Goal: Task Accomplishment & Management: Complete application form

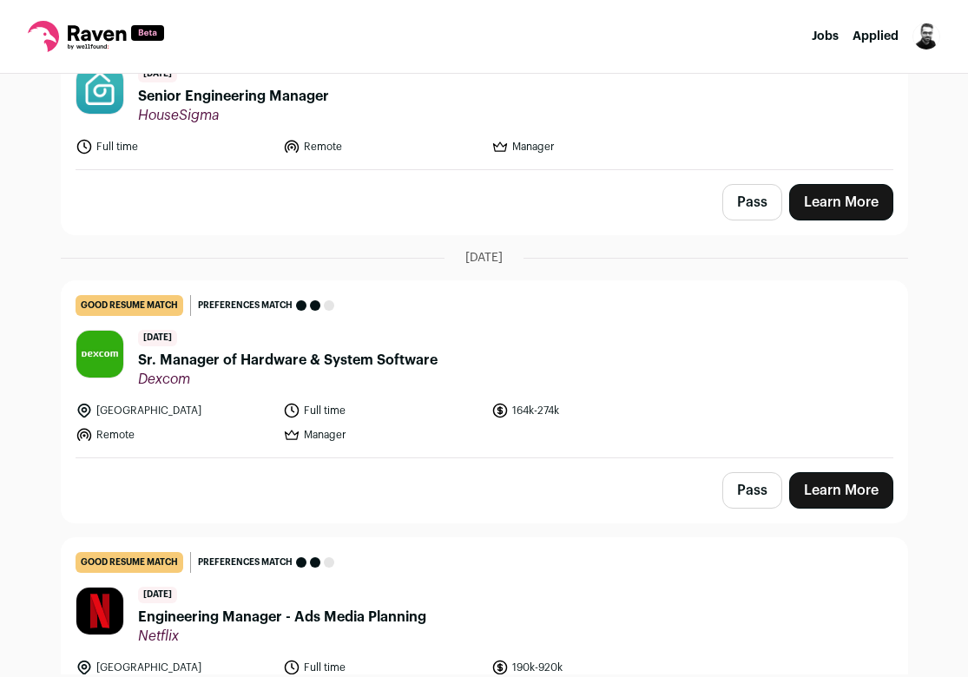
scroll to position [1079, 0]
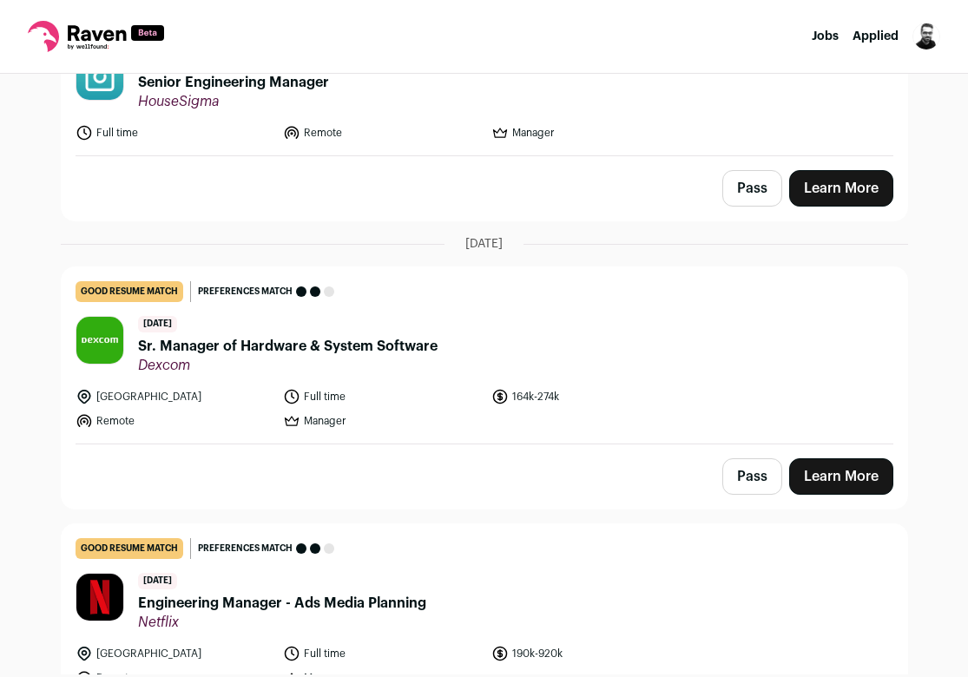
click at [749, 469] on button "Pass" at bounding box center [753, 477] width 60 height 36
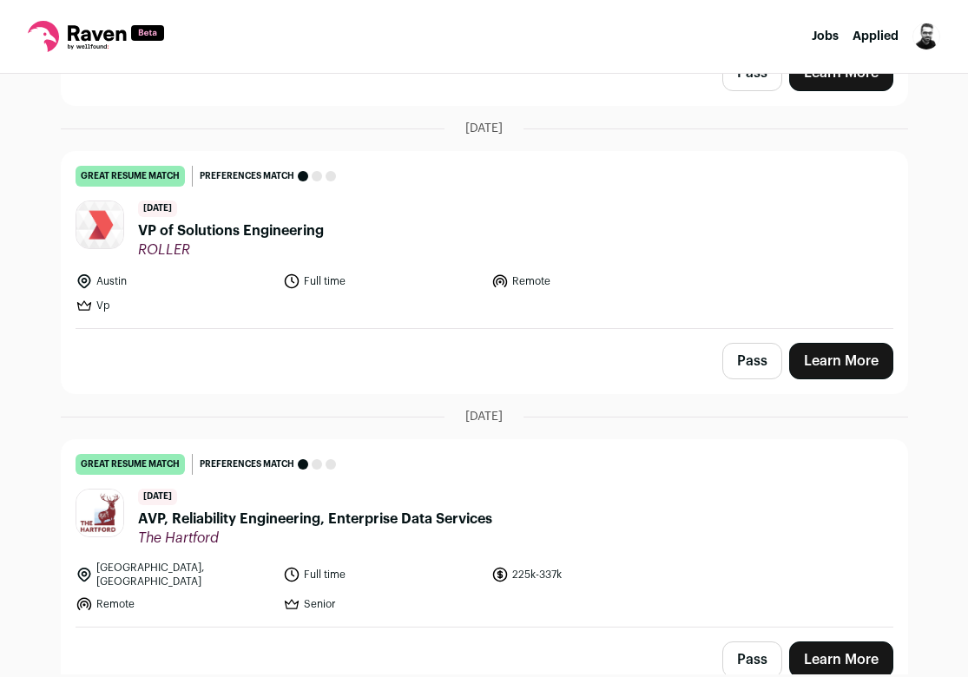
scroll to position [2545, 0]
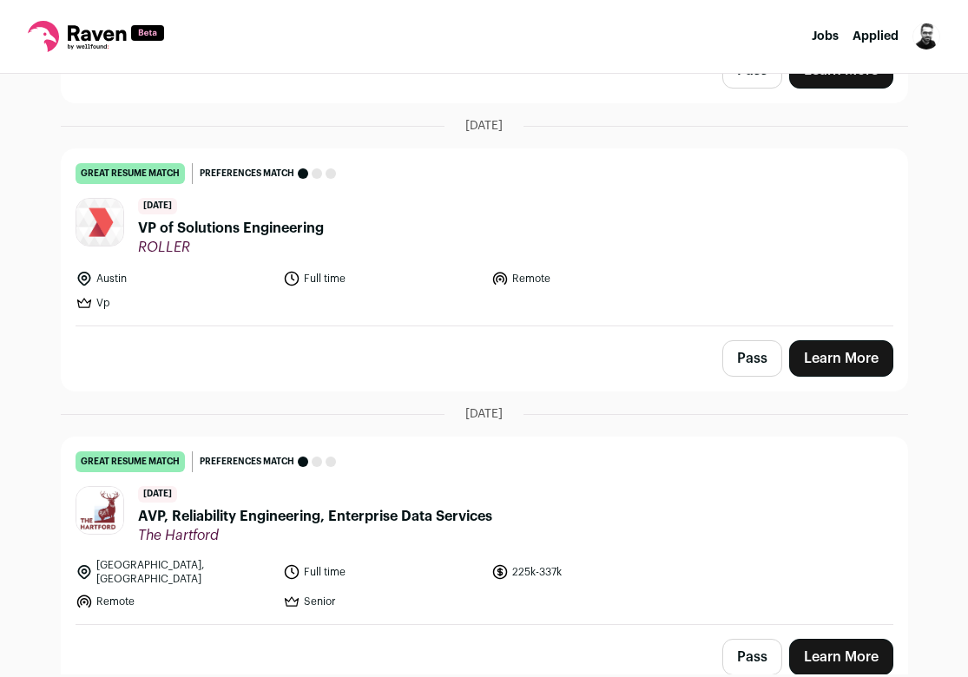
click at [755, 650] on button "Pass" at bounding box center [753, 657] width 60 height 36
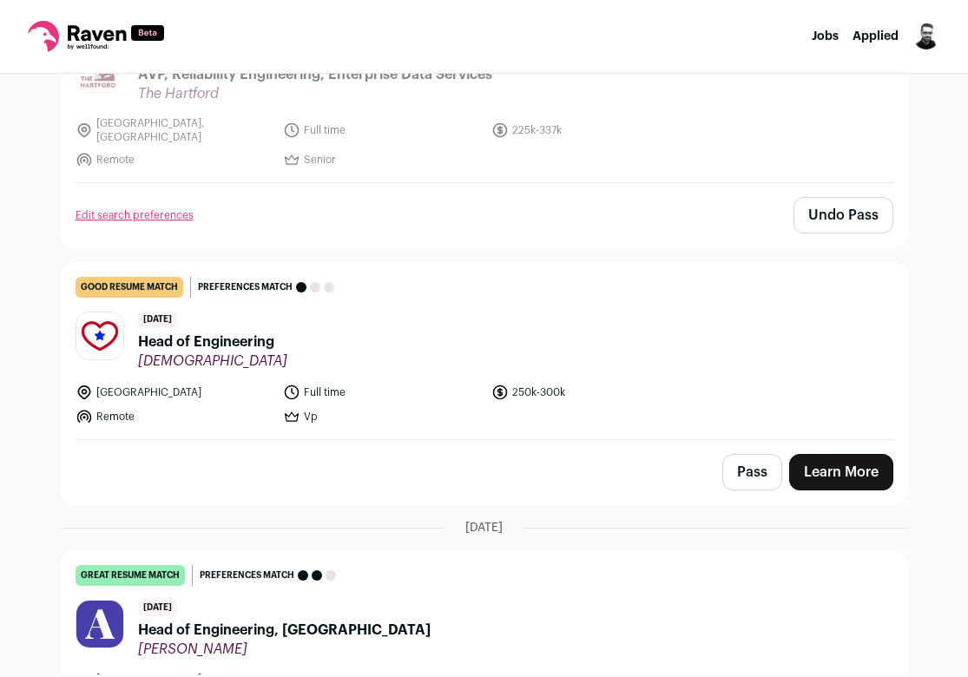
scroll to position [2989, 0]
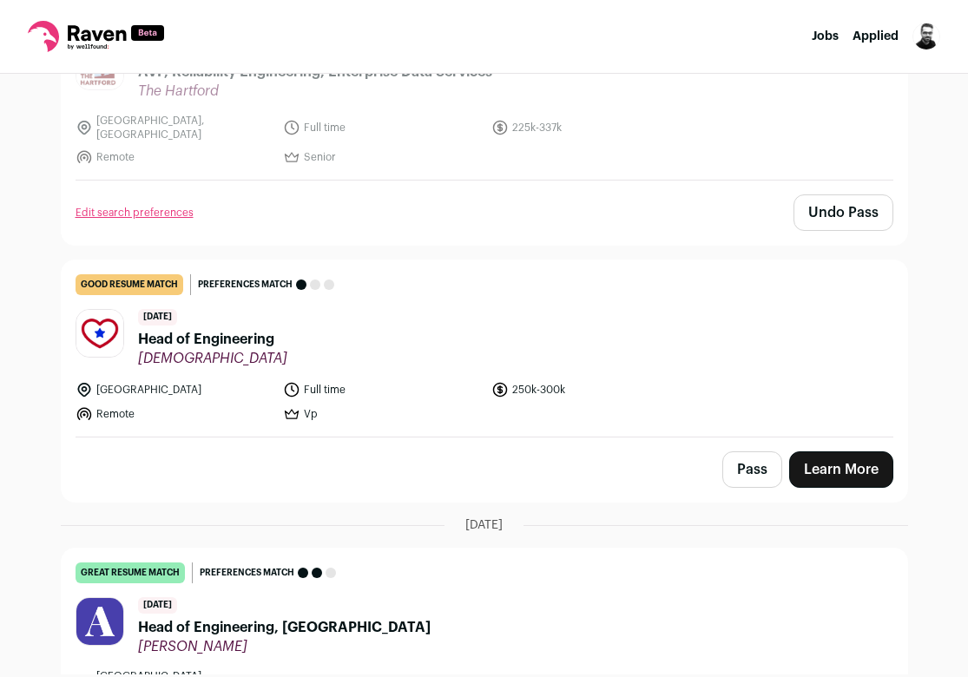
click at [742, 464] on button "Pass" at bounding box center [753, 470] width 60 height 36
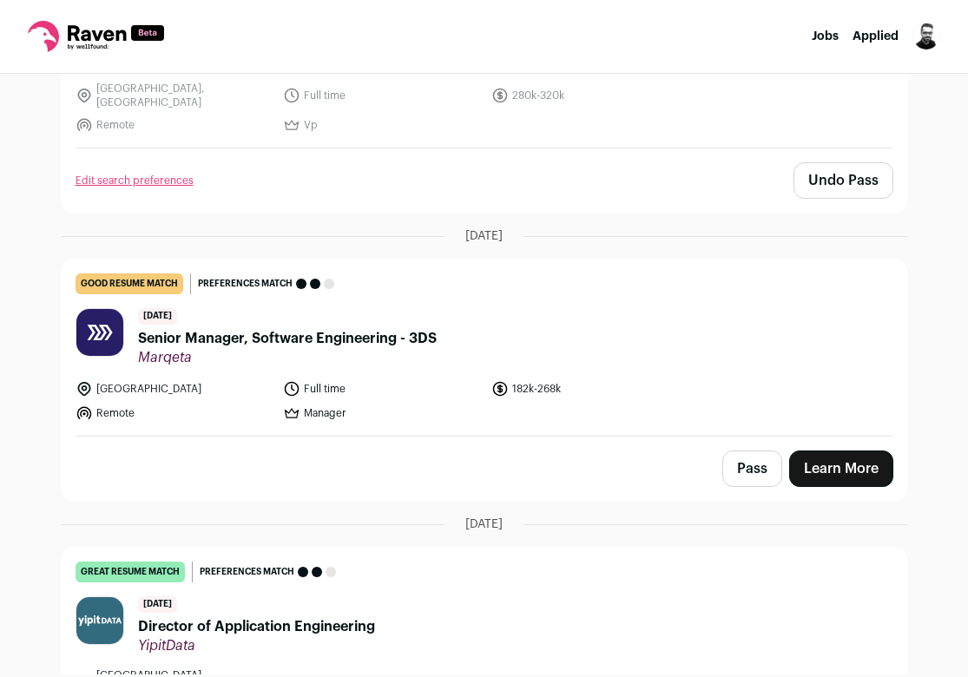
scroll to position [3587, 0]
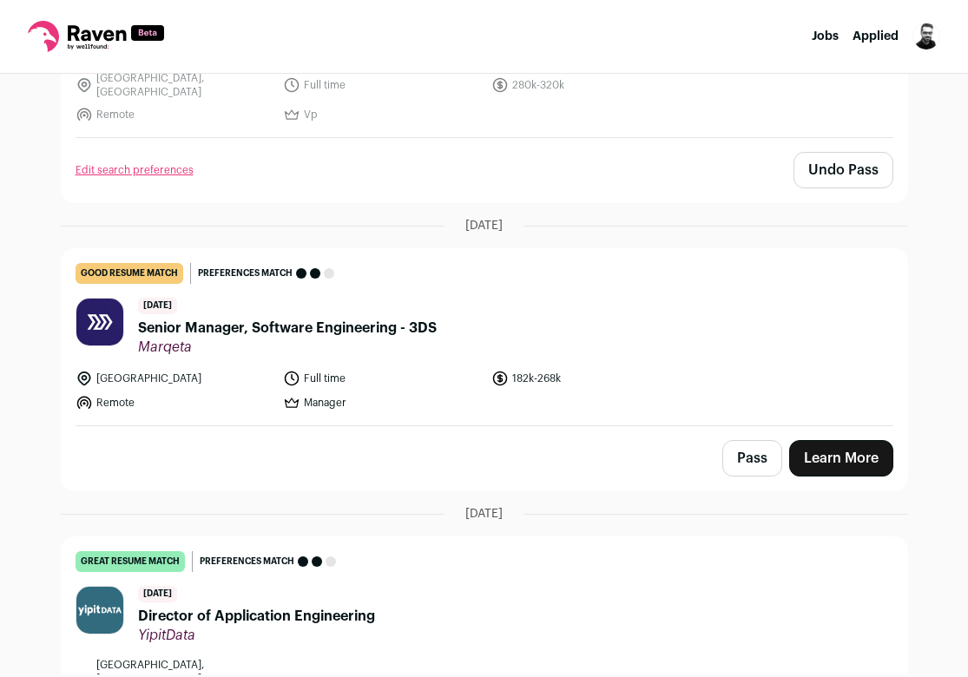
click at [807, 440] on link "Learn More" at bounding box center [841, 458] width 104 height 36
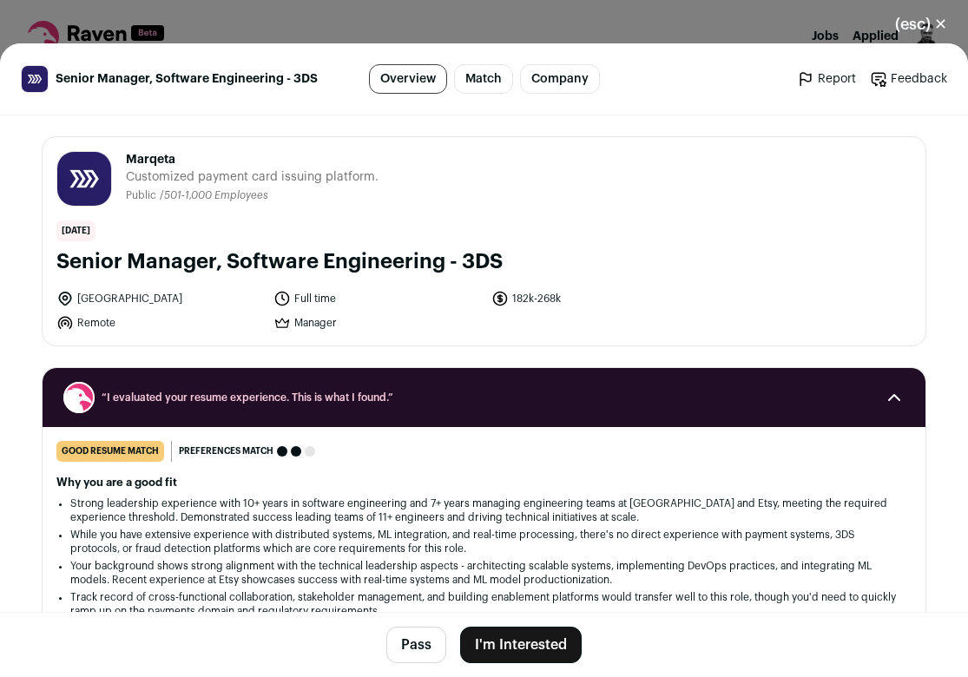
click at [523, 634] on button "I'm Interested" at bounding box center [521, 645] width 122 height 36
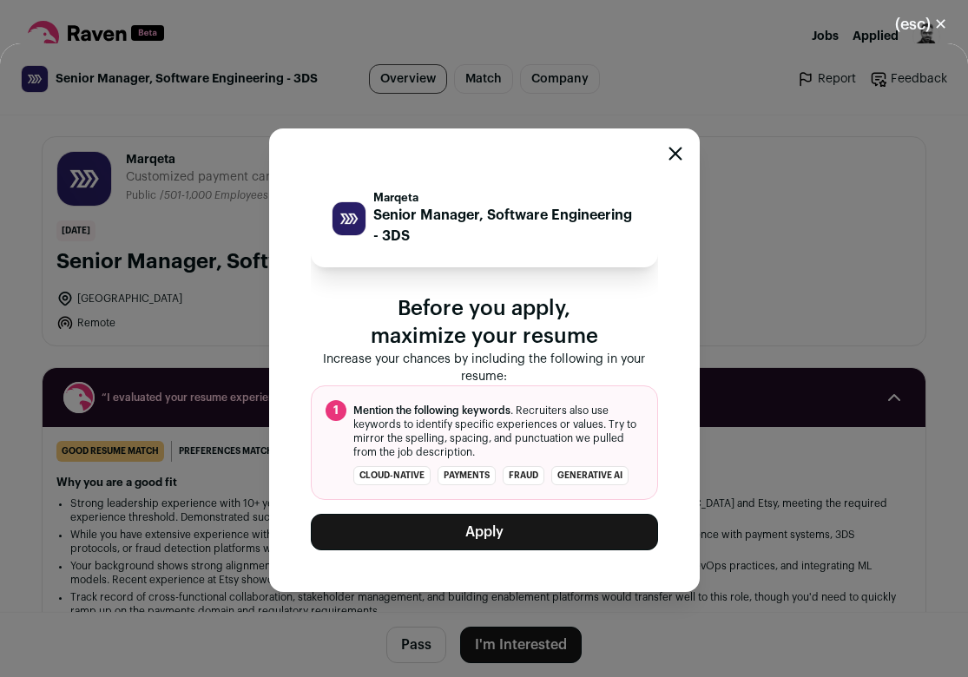
click at [519, 518] on button "Apply" at bounding box center [484, 532] width 347 height 36
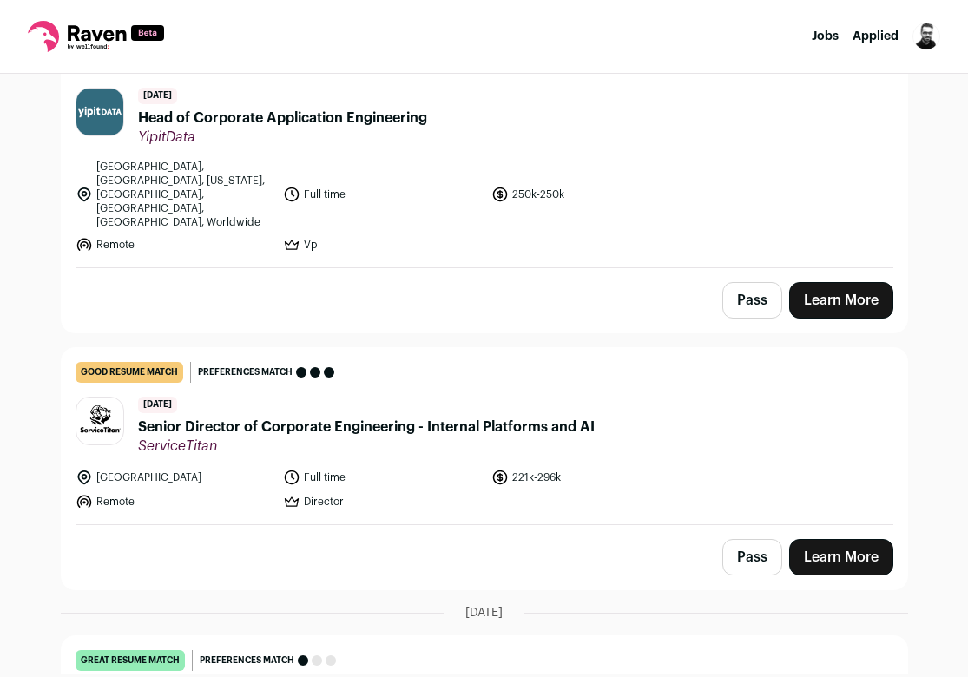
scroll to position [4121, 0]
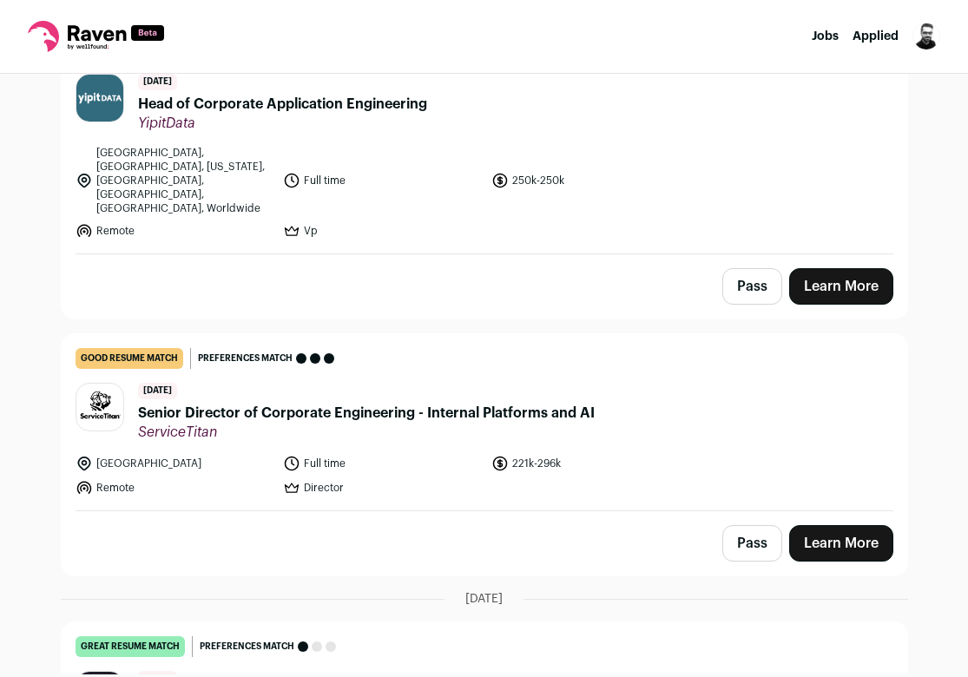
click at [736, 525] on button "Pass" at bounding box center [753, 543] width 60 height 36
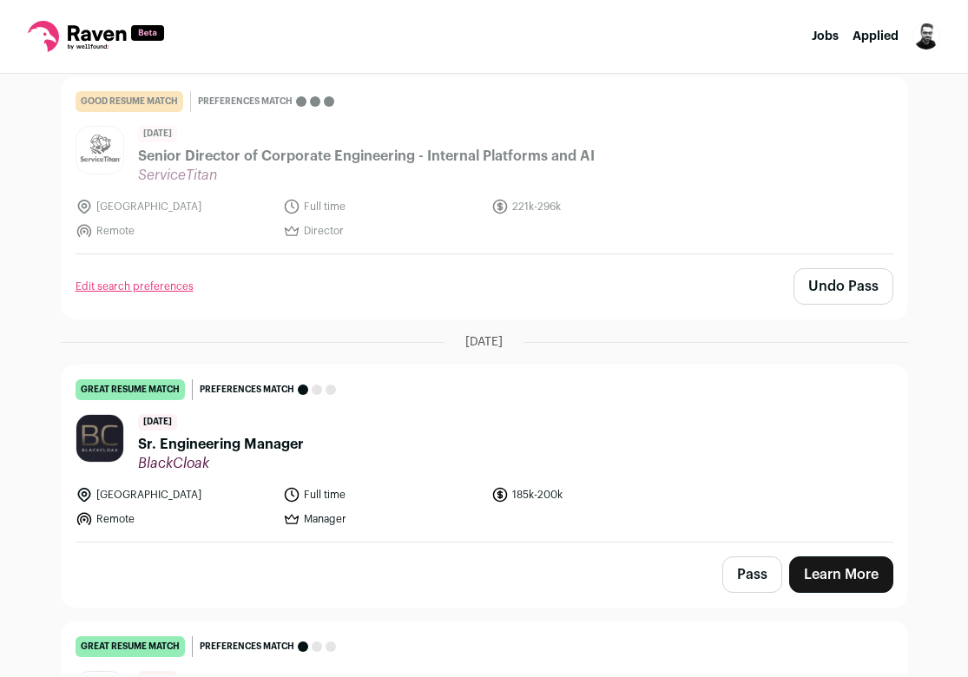
scroll to position [4464, 0]
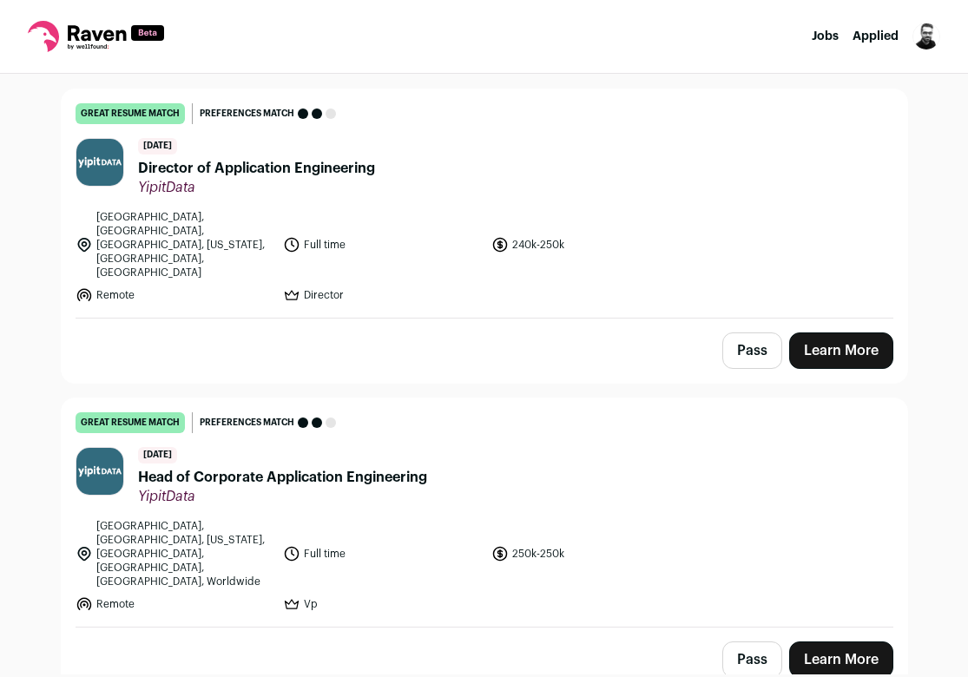
scroll to position [4464, 0]
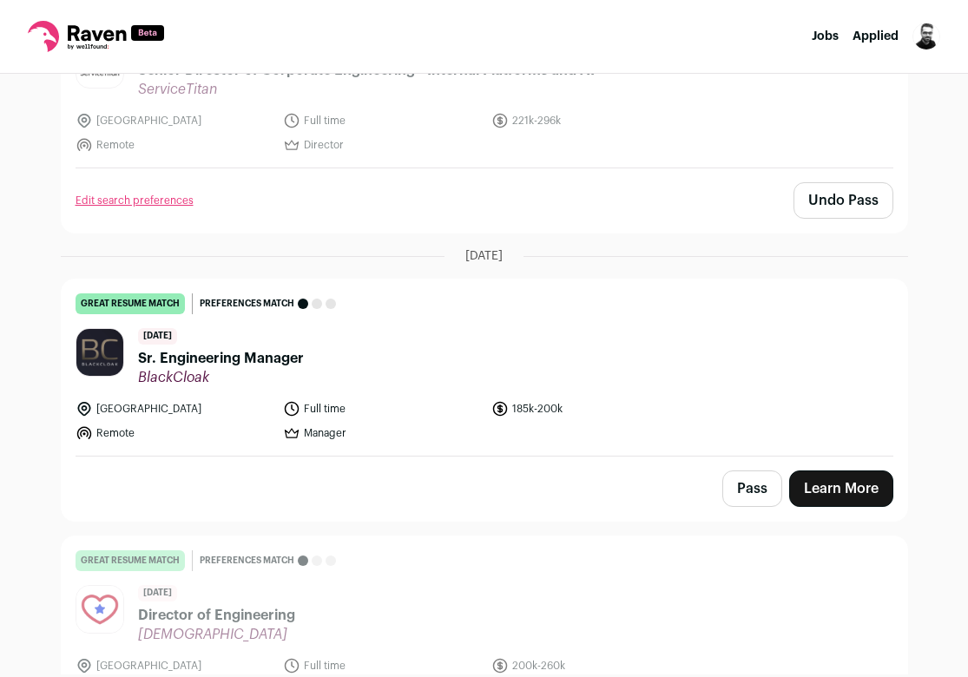
click at [232, 348] on span "Sr. Engineering Manager" at bounding box center [221, 358] width 166 height 21
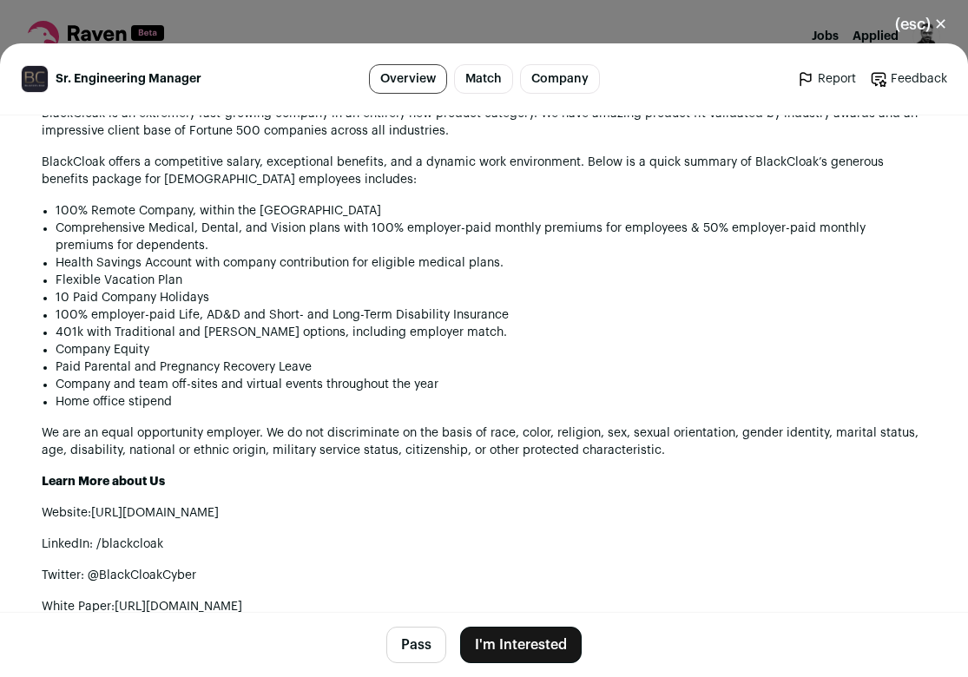
scroll to position [0, 0]
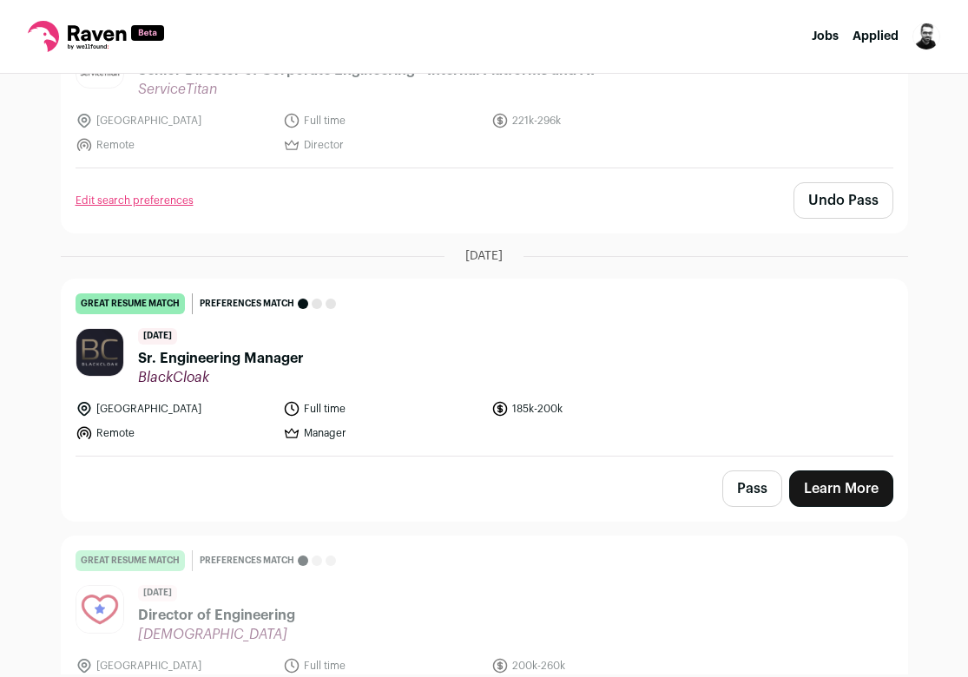
click at [736, 471] on button "Pass" at bounding box center [753, 489] width 60 height 36
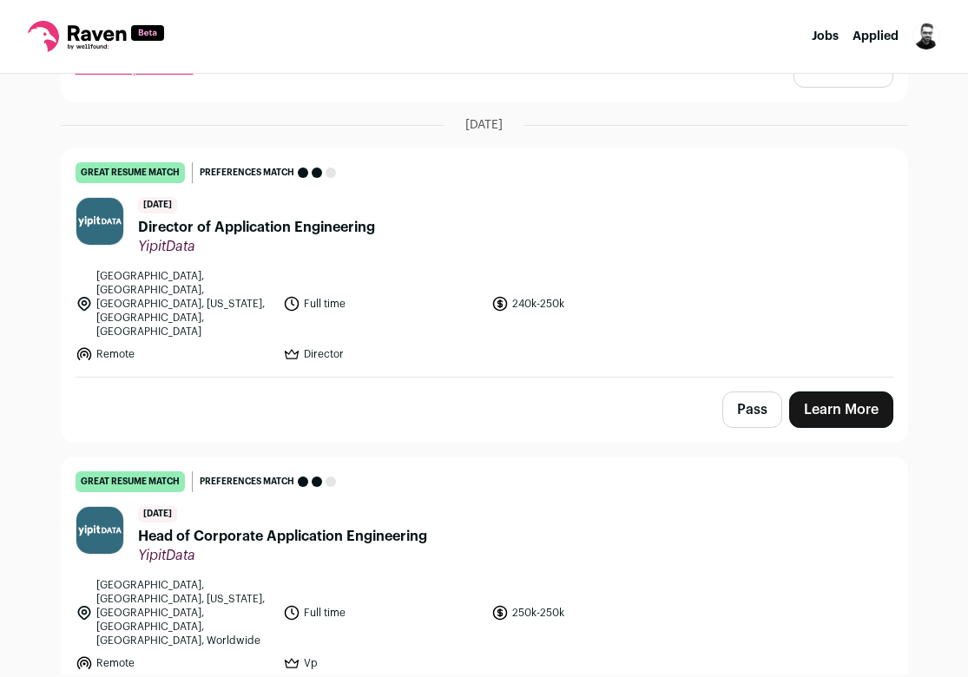
scroll to position [3689, 0]
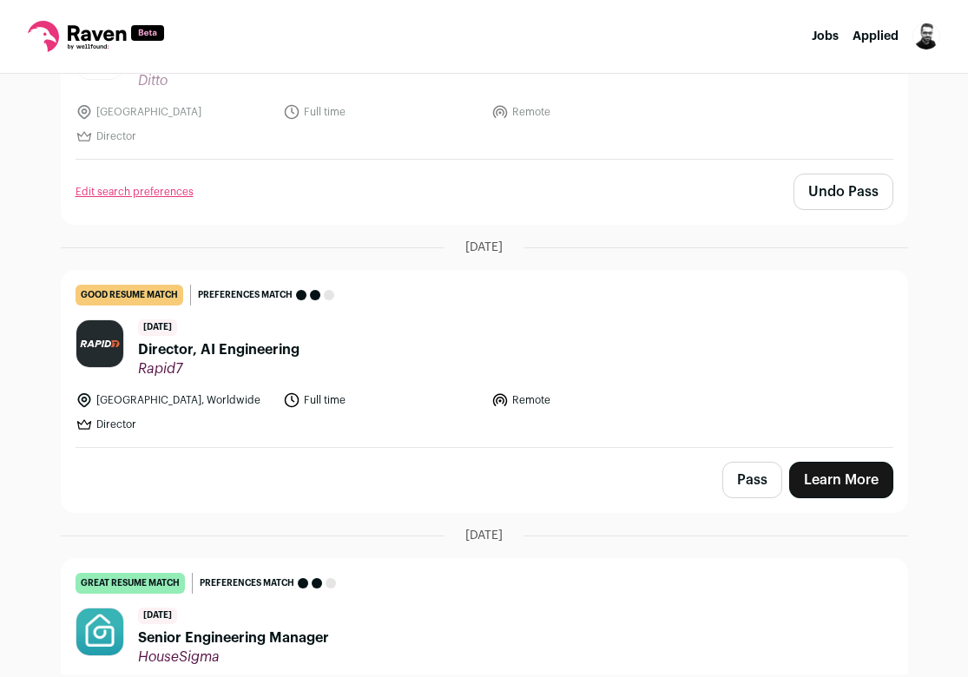
scroll to position [525, 0]
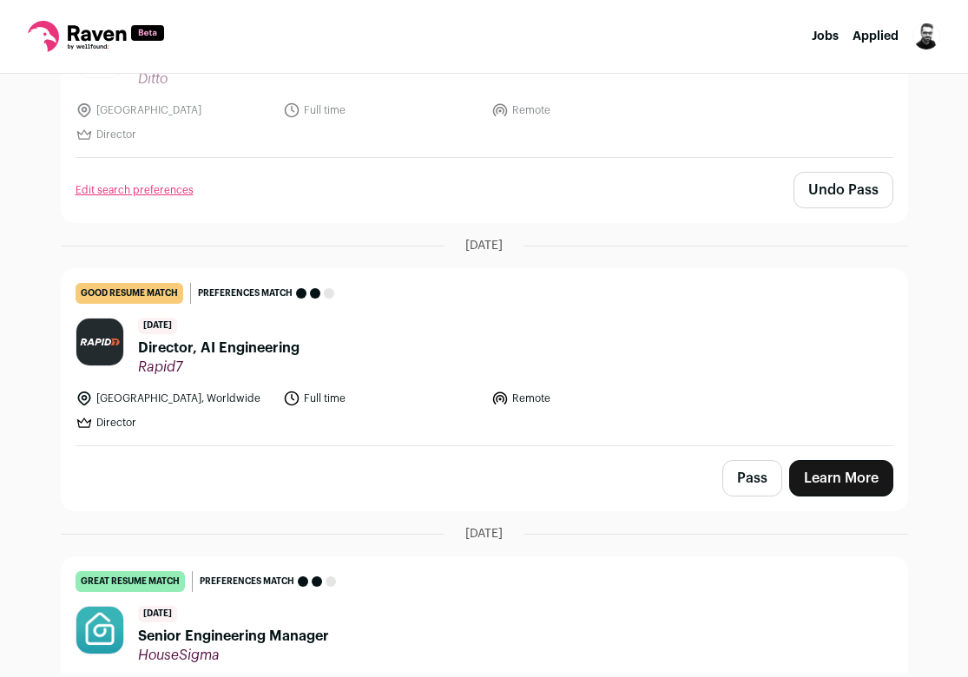
click at [281, 354] on span "Director, AI Engineering" at bounding box center [219, 348] width 162 height 21
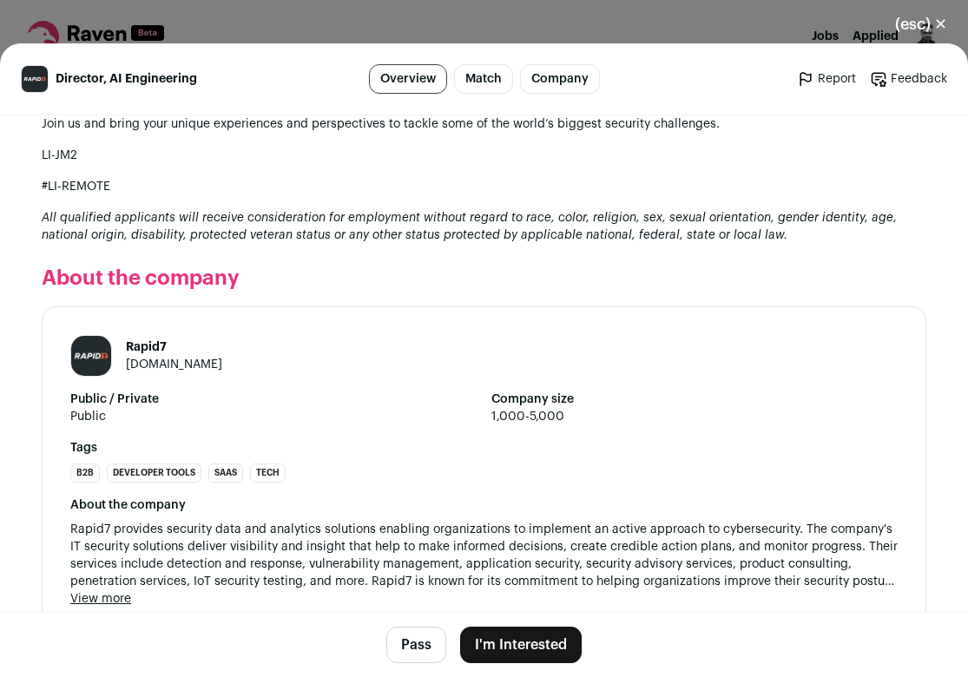
scroll to position [1821, 0]
